Goal: Find specific fact: Find specific fact

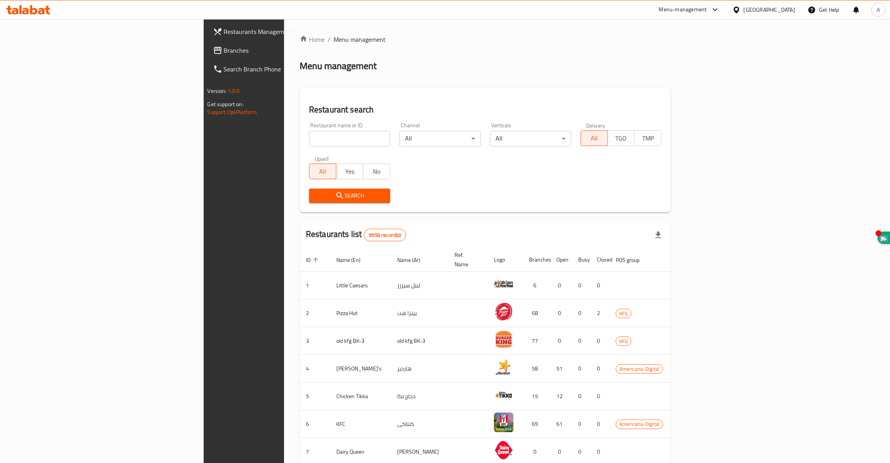
click at [309, 137] on input "search" at bounding box center [349, 139] width 81 height 16
type input "dunkin"
click button "Search" at bounding box center [349, 195] width 81 height 14
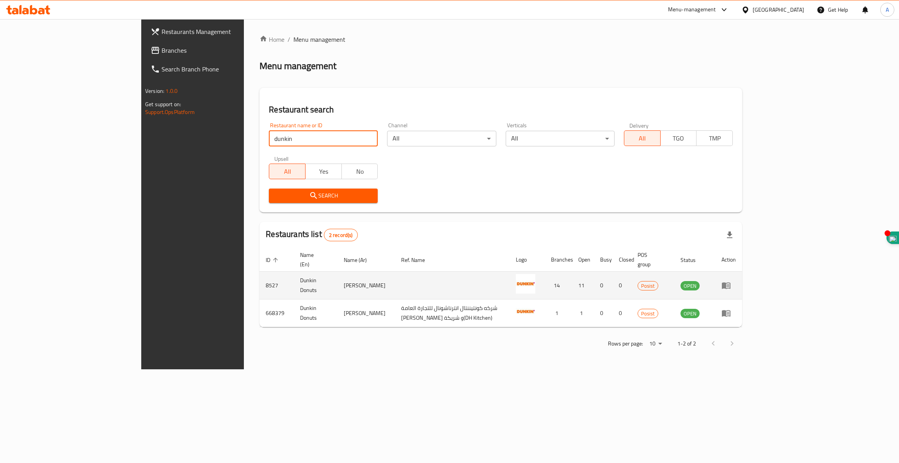
click at [259, 274] on td "8527" at bounding box center [276, 285] width 34 height 28
copy td "8527"
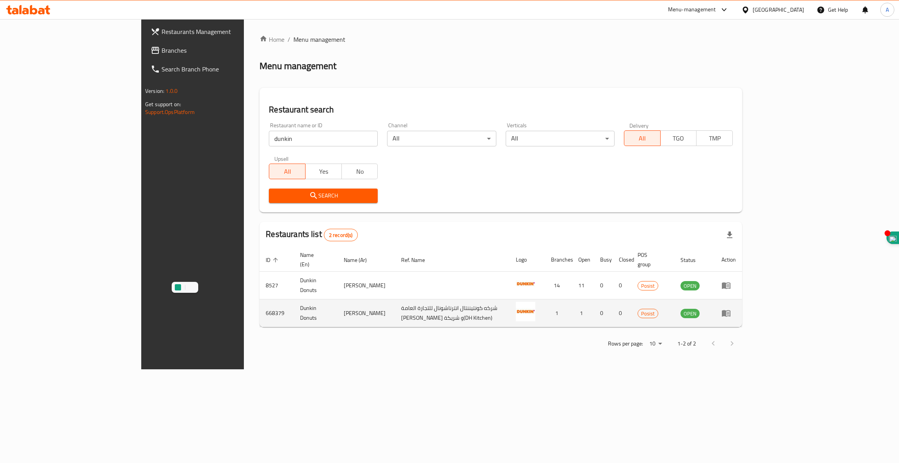
click at [259, 305] on td "668379" at bounding box center [276, 313] width 34 height 28
copy td "668379"
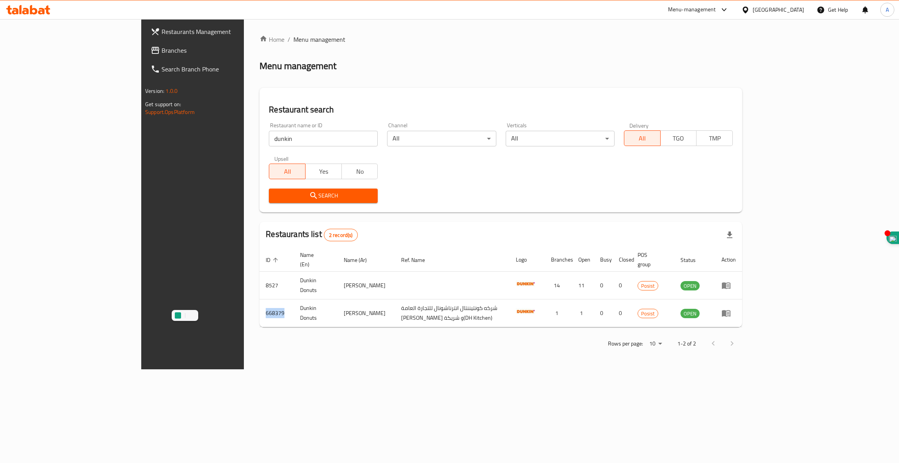
click at [28, 13] on icon at bounding box center [25, 11] width 7 height 7
